Goal: Task Accomplishment & Management: Use online tool/utility

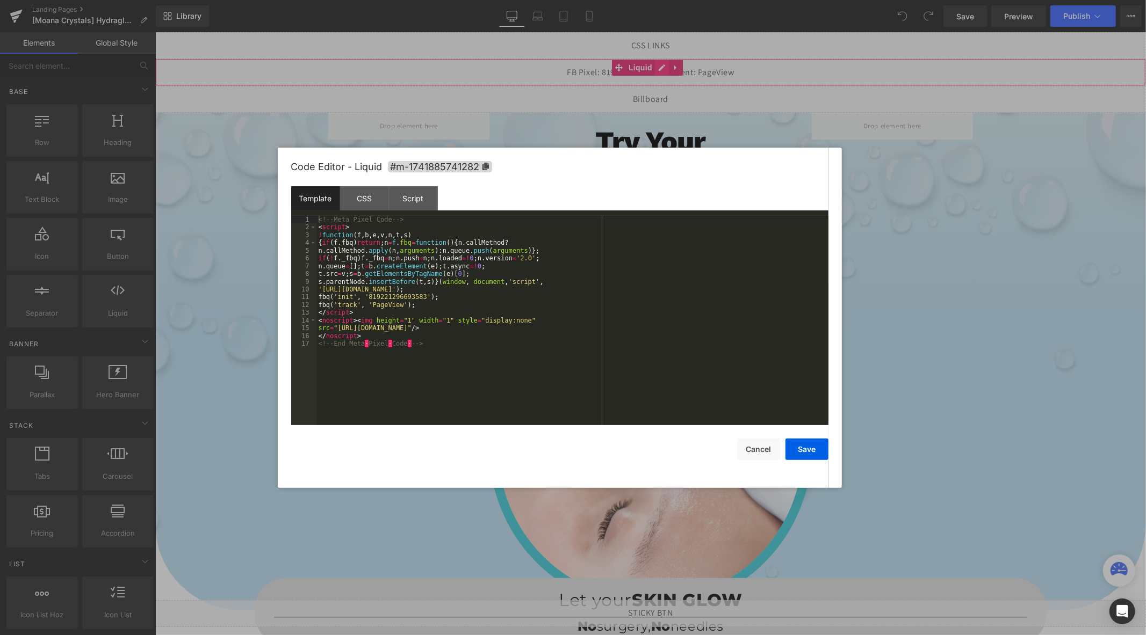
click at [664, 68] on div "Liquid" at bounding box center [650, 72] width 990 height 27
click at [806, 450] on button "Save" at bounding box center [806, 449] width 43 height 21
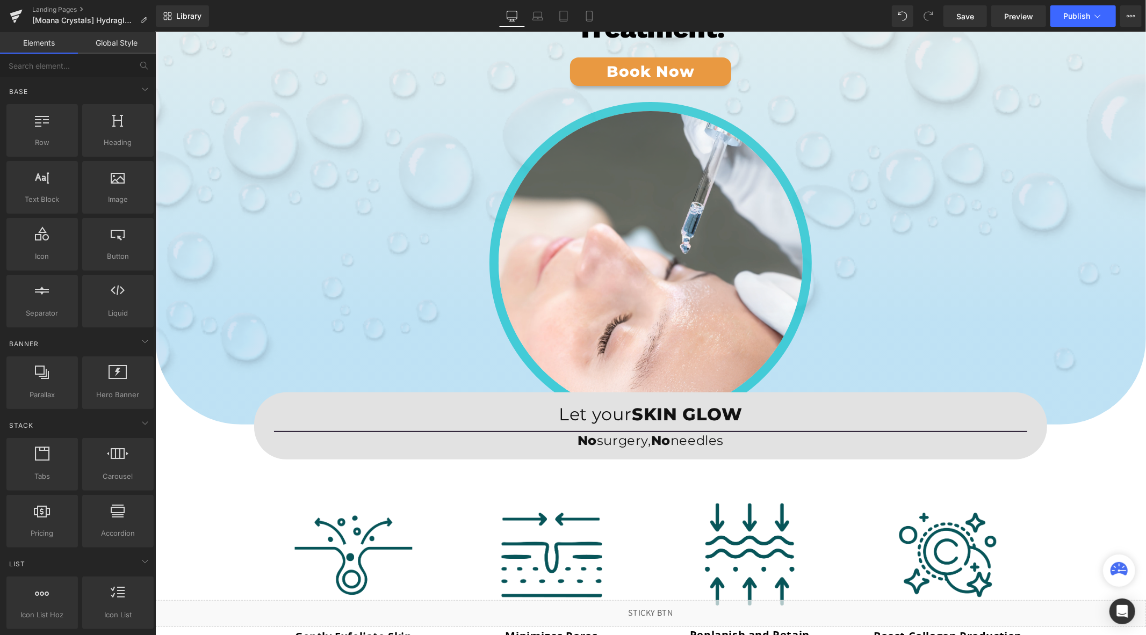
scroll to position [142, 0]
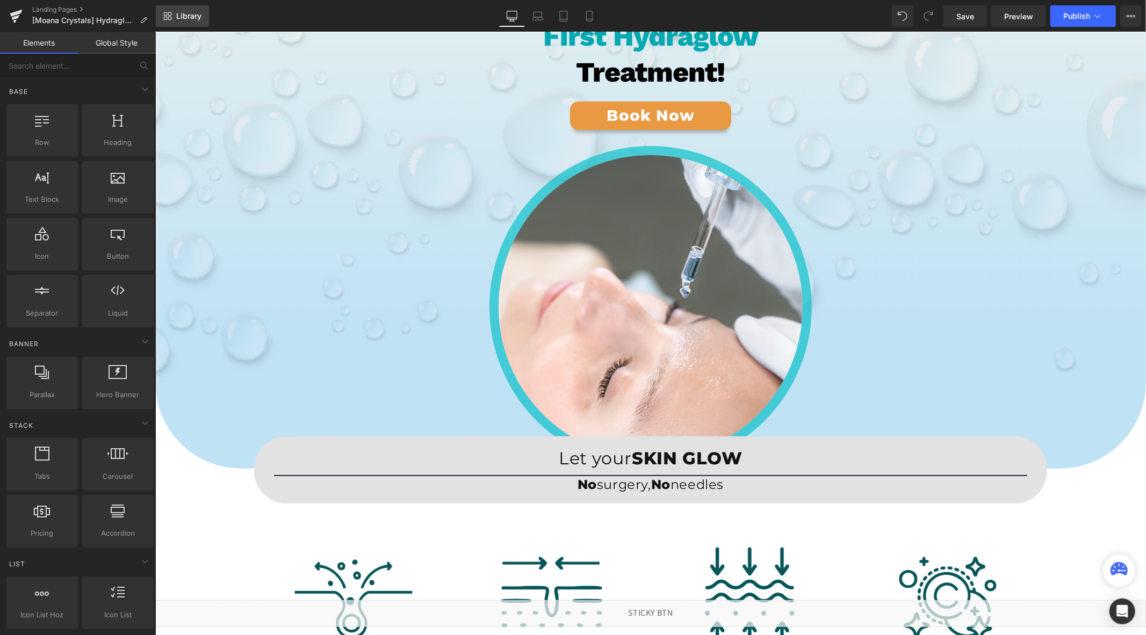
click at [168, 18] on icon at bounding box center [170, 19] width 4 height 4
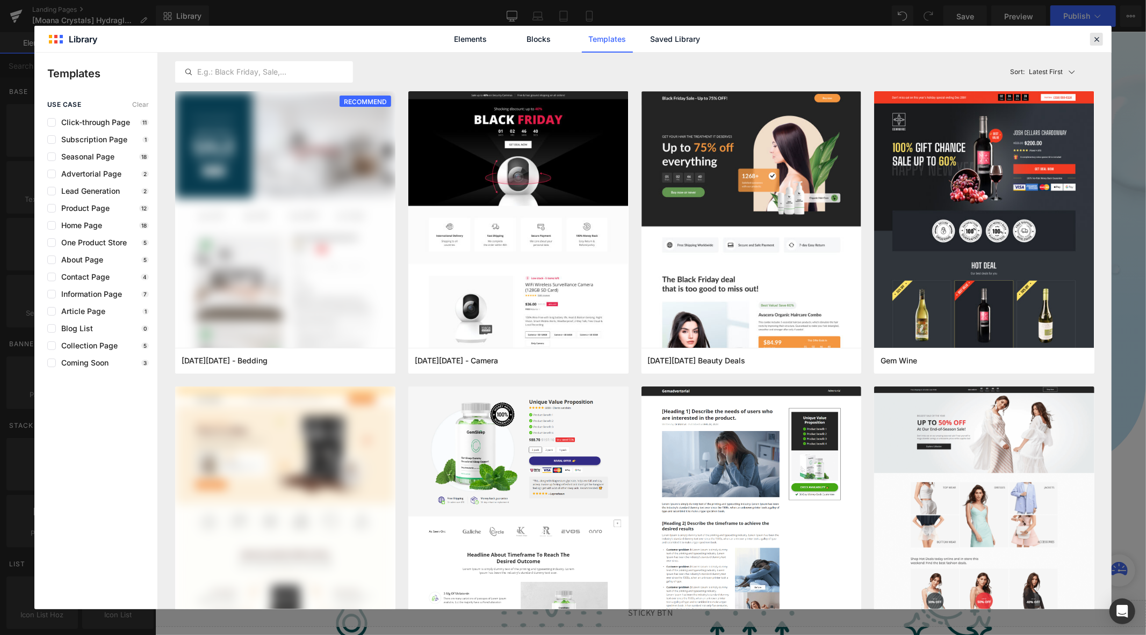
click at [1091, 39] on div at bounding box center [1096, 39] width 13 height 13
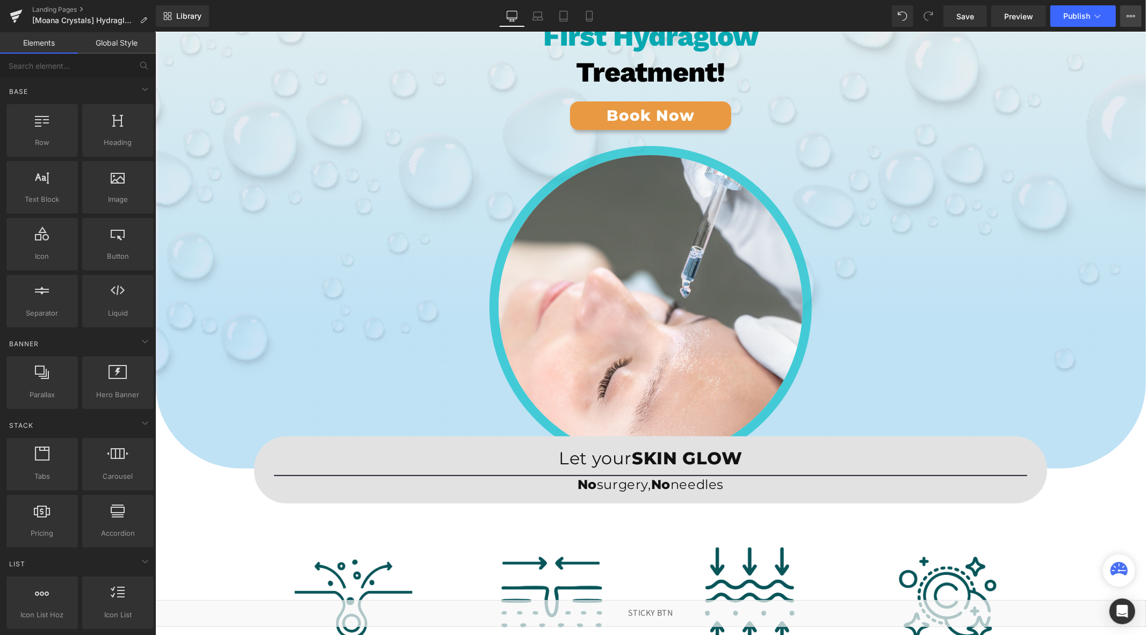
click at [1131, 18] on icon at bounding box center [1130, 16] width 9 height 9
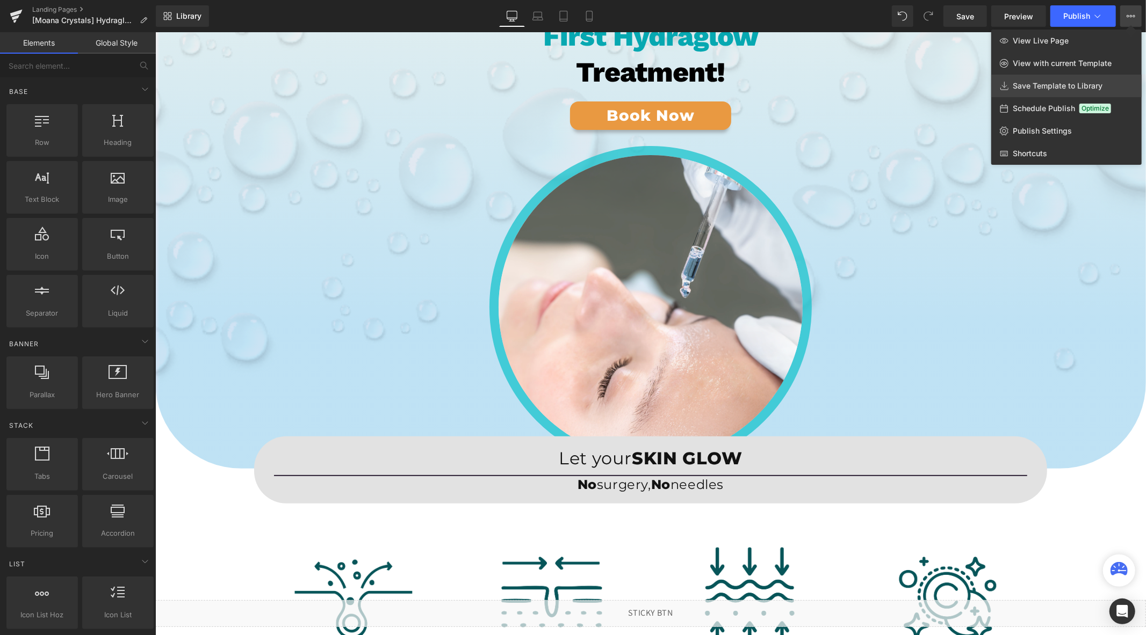
click at [1056, 86] on span "Save Template to Library" at bounding box center [1057, 86] width 90 height 10
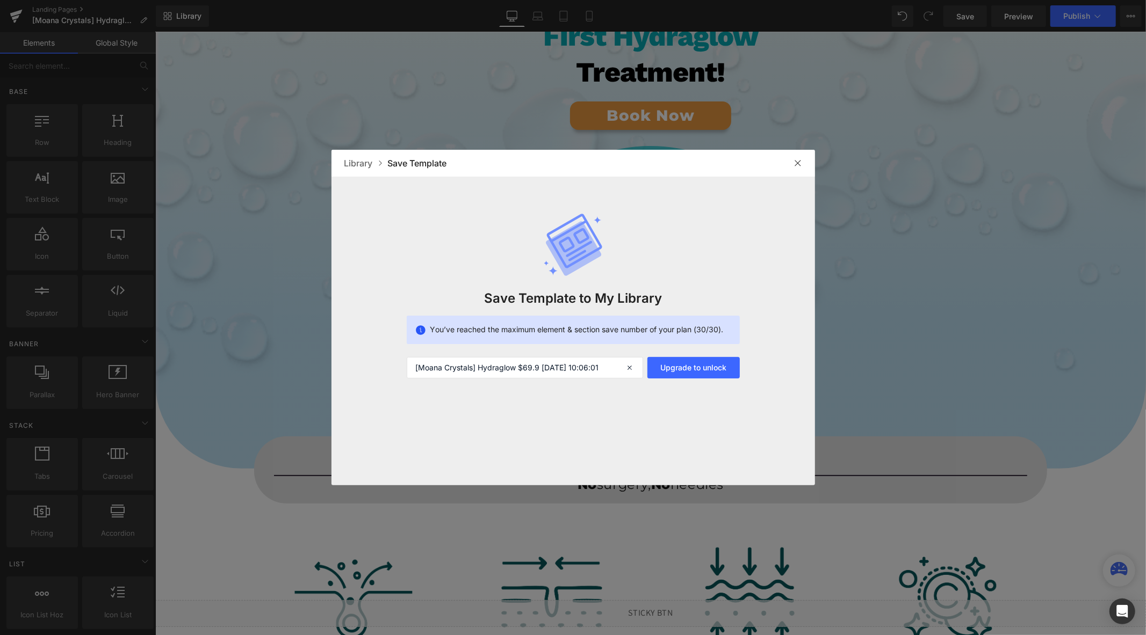
click at [0, 0] on div at bounding box center [0, 0] width 0 height 0
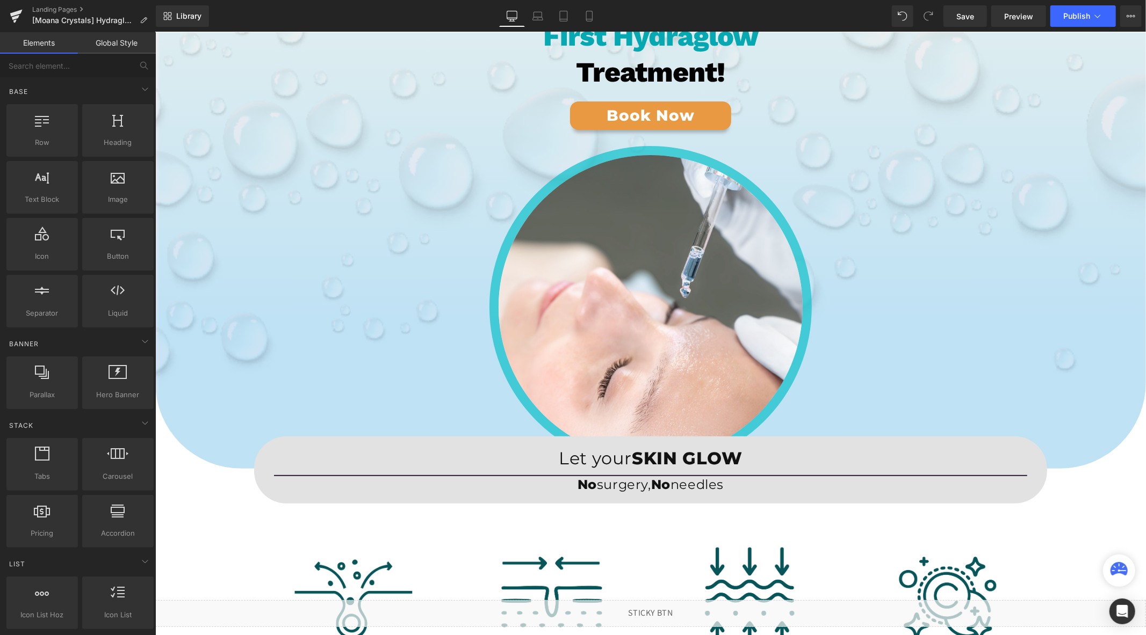
click at [175, 4] on div "Library Desktop Desktop Laptop Tablet Mobile Save Preview Publish Scheduled Vie…" at bounding box center [651, 16] width 990 height 32
click at [179, 22] on link "Library" at bounding box center [182, 15] width 53 height 21
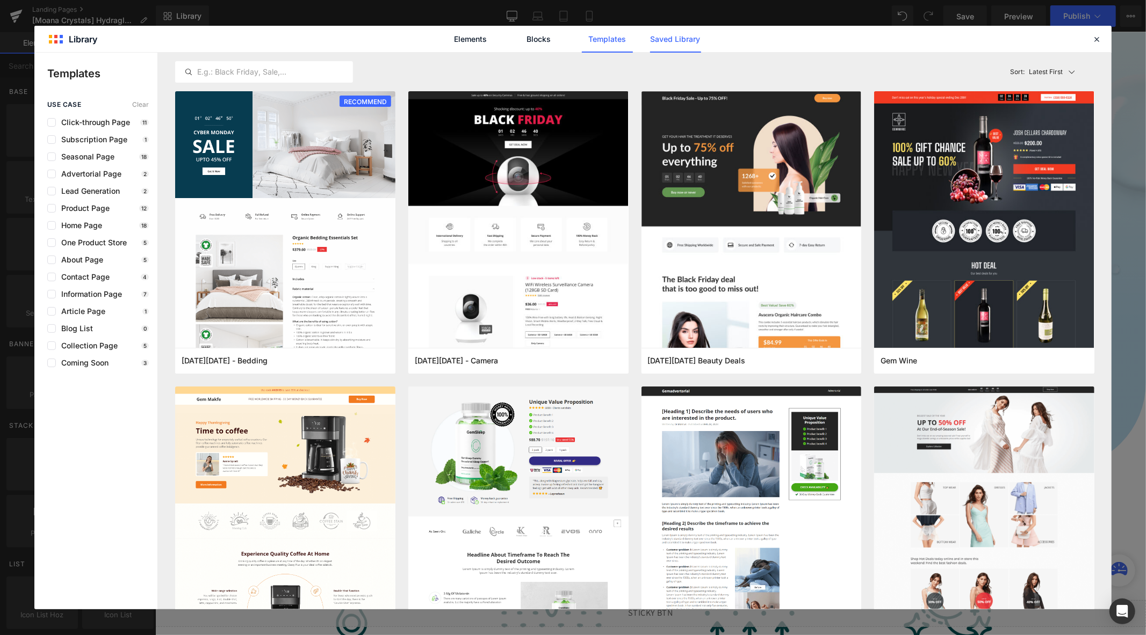
click at [483, 77] on link "Saved Library" at bounding box center [477, 83] width 11 height 13
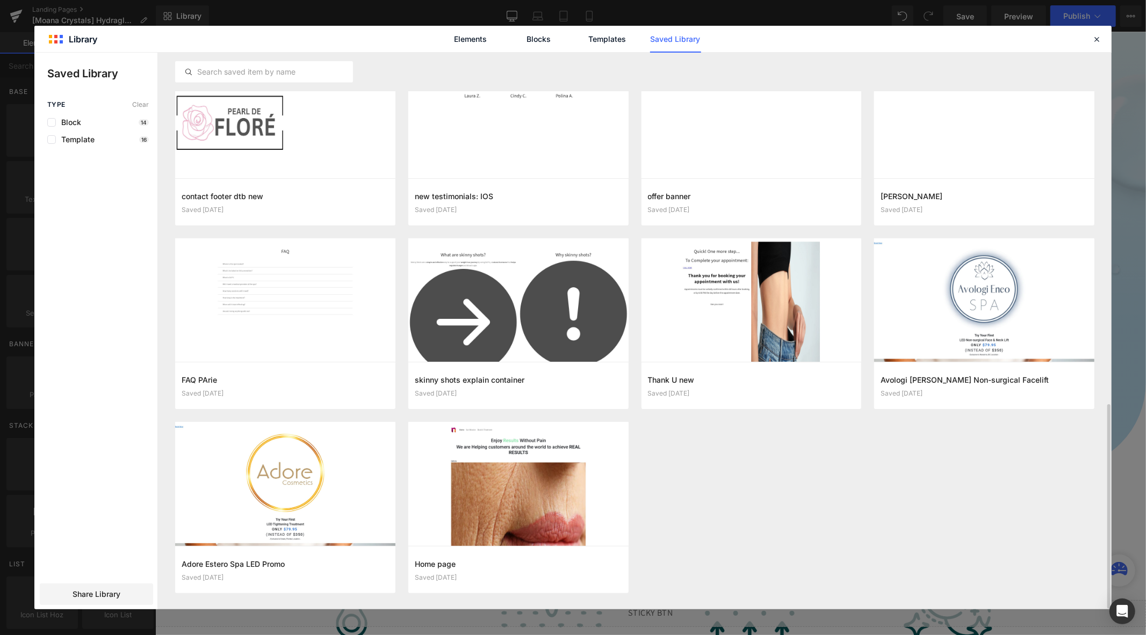
scroll to position [957, 0]
click at [0, 0] on icon "button" at bounding box center [0, 0] width 0 height 0
click at [0, 0] on div "Delete" at bounding box center [0, 0] width 0 height 0
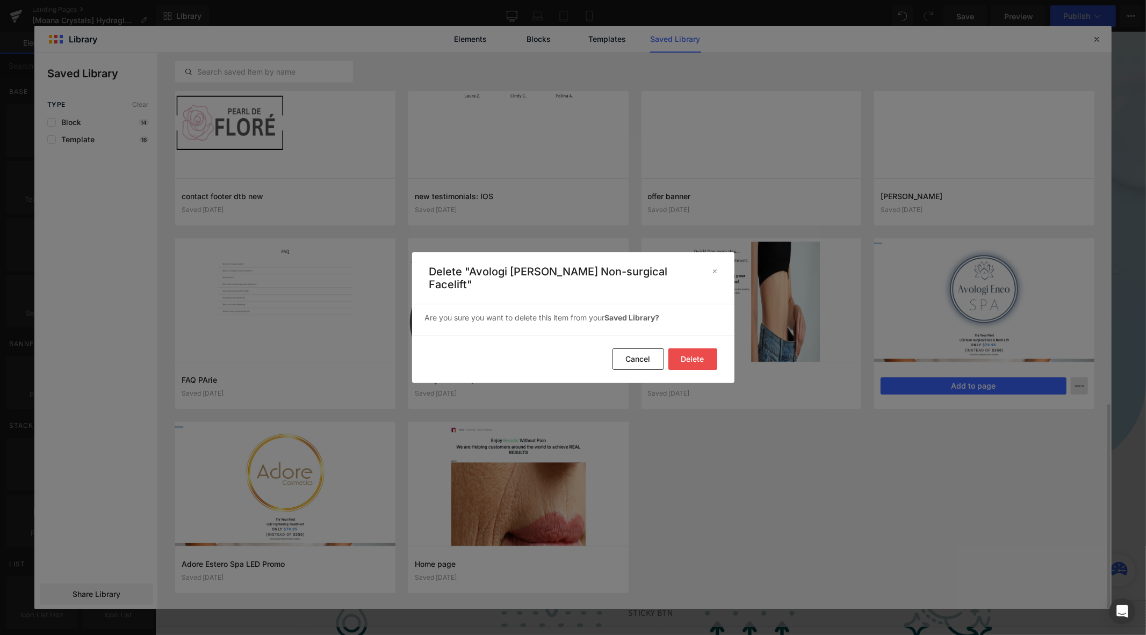
click at [0, 0] on button "Delete" at bounding box center [0, 0] width 0 height 0
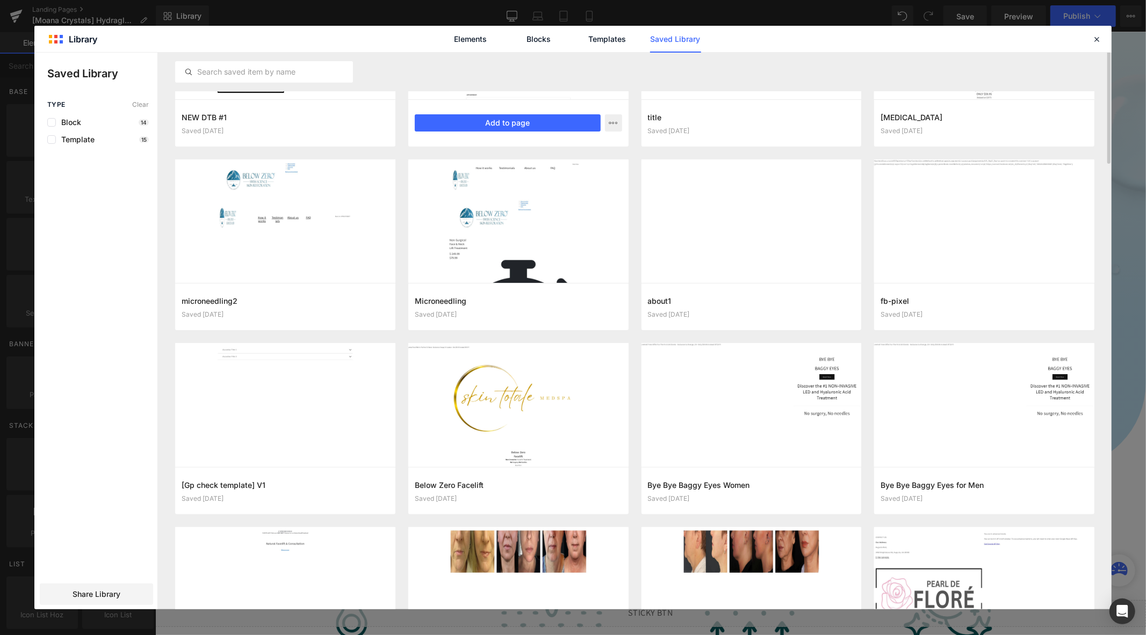
scroll to position [121, 0]
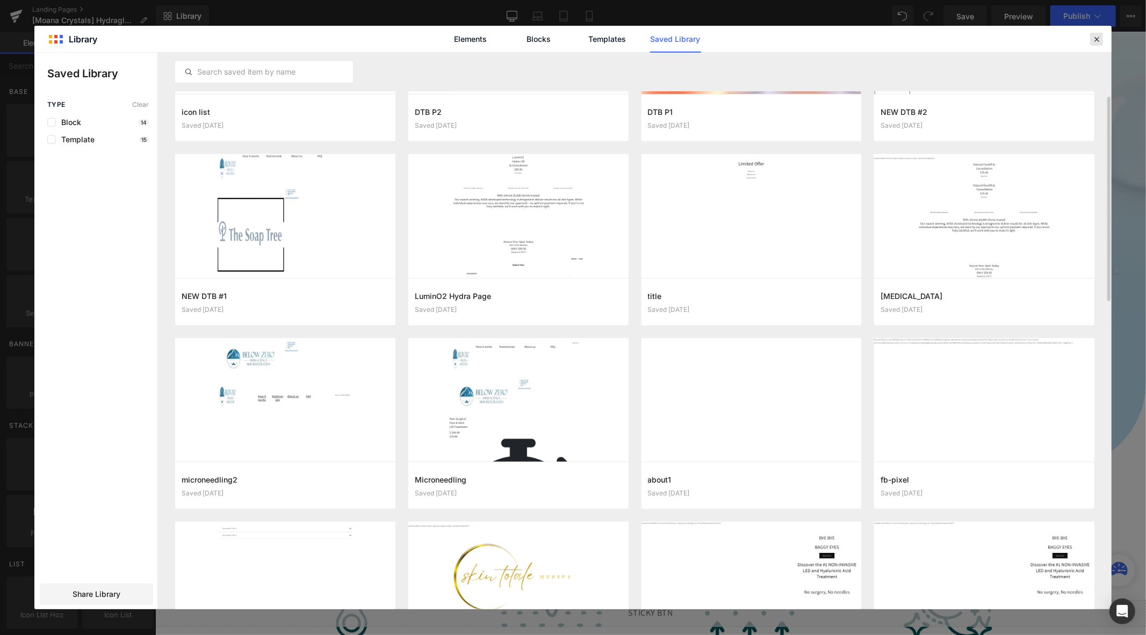
click at [0, 0] on icon at bounding box center [0, 0] width 0 height 0
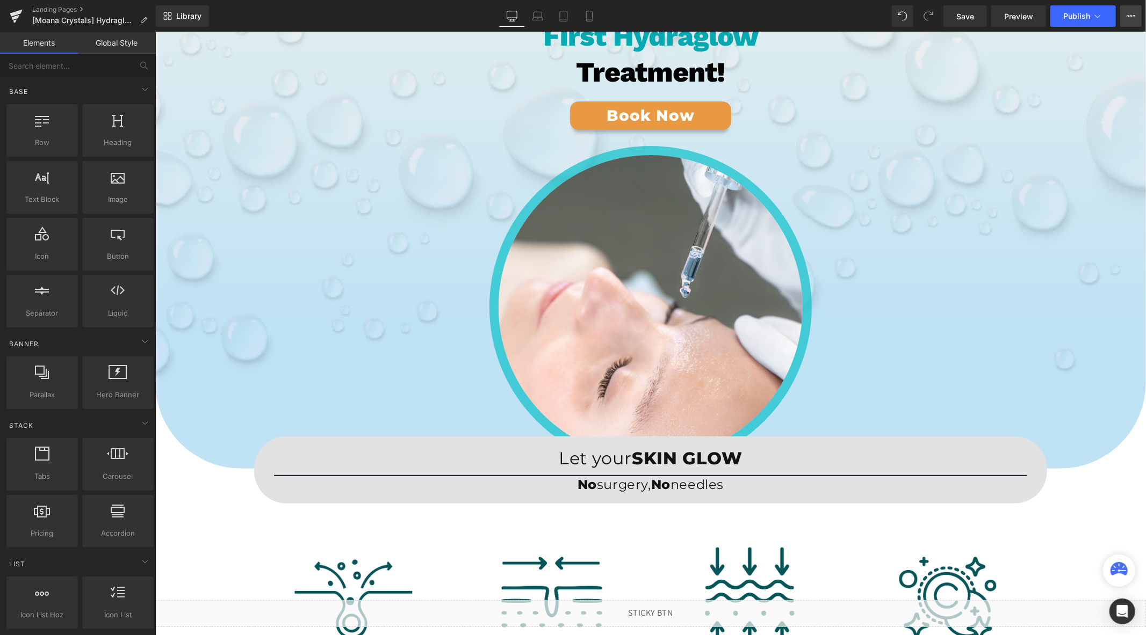
click at [1124, 9] on button "View Live Page View with current Template Save Template to Library Schedule Pub…" at bounding box center [1130, 15] width 21 height 21
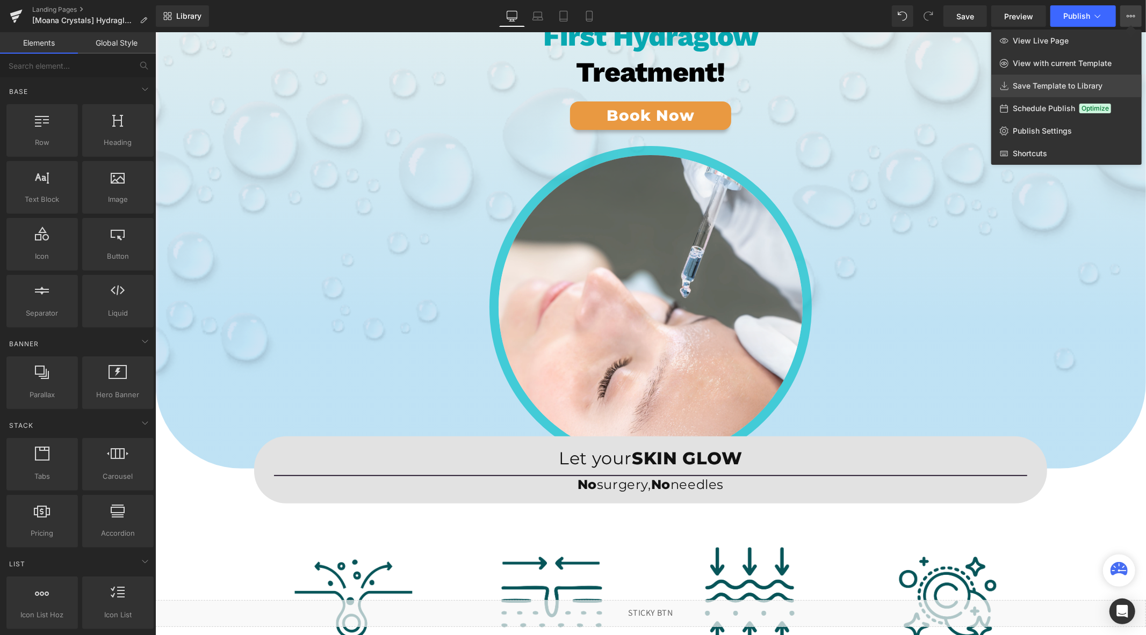
click at [1042, 88] on span "Save Template to Library" at bounding box center [1057, 86] width 90 height 10
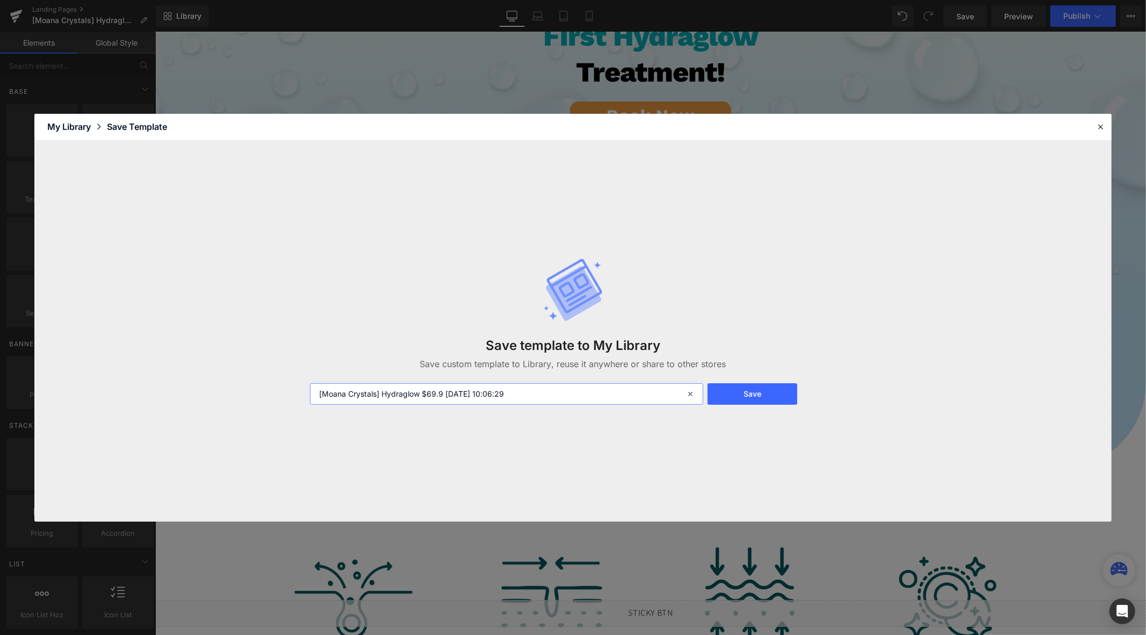
drag, startPoint x: 442, startPoint y: 395, endPoint x: 423, endPoint y: 398, distance: 19.5
type input "[Moana Crystals] Hydraglow [DATE] 10:06:29"
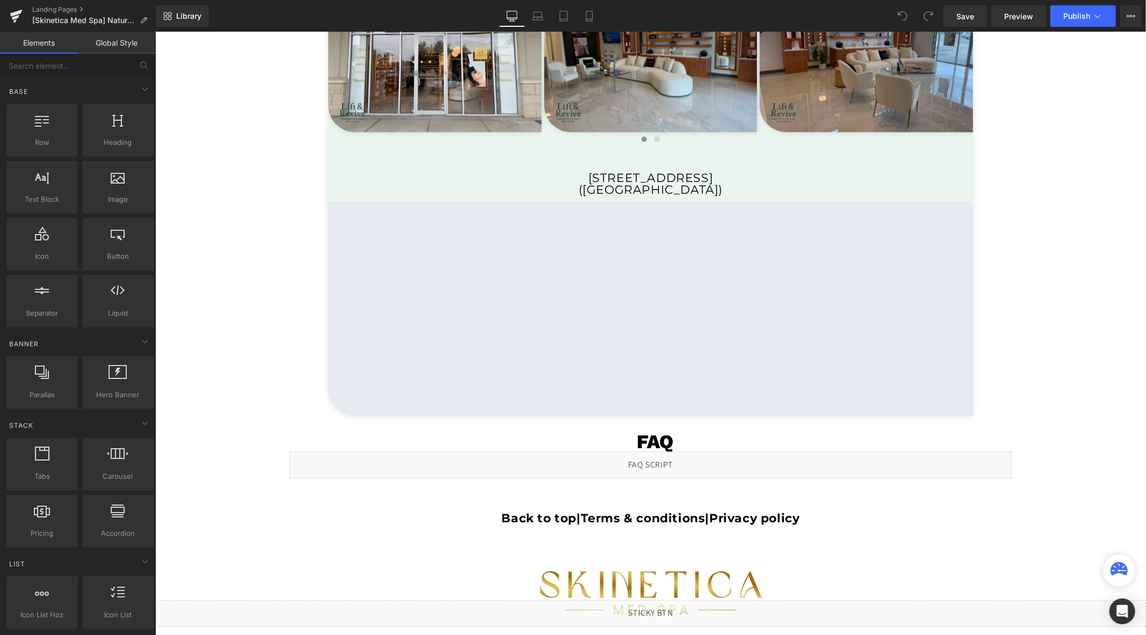
scroll to position [2492, 0]
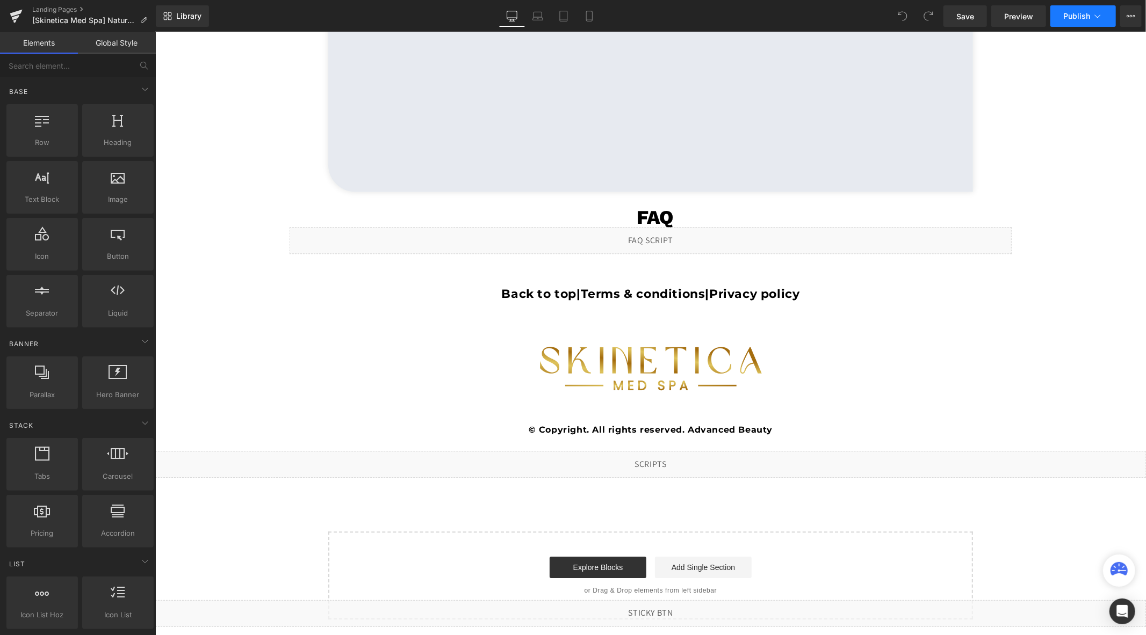
click at [1054, 15] on button "Publish" at bounding box center [1083, 15] width 66 height 21
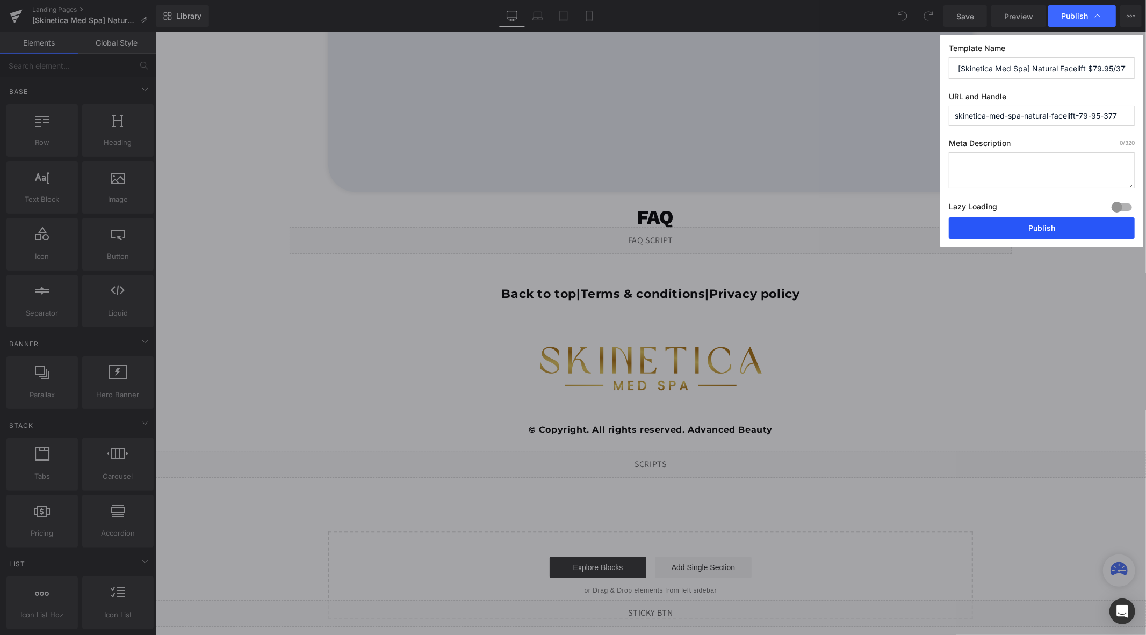
click at [0, 0] on button "Publish" at bounding box center [0, 0] width 0 height 0
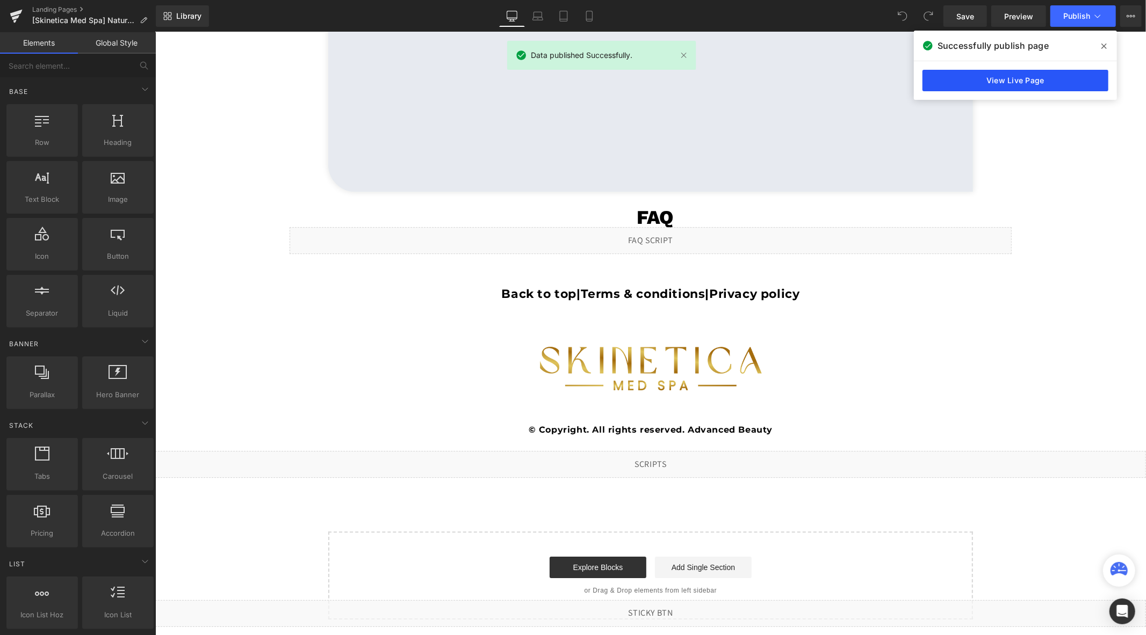
click at [995, 76] on link "View Live Page" at bounding box center [1015, 80] width 186 height 21
